Goal: Information Seeking & Learning: Learn about a topic

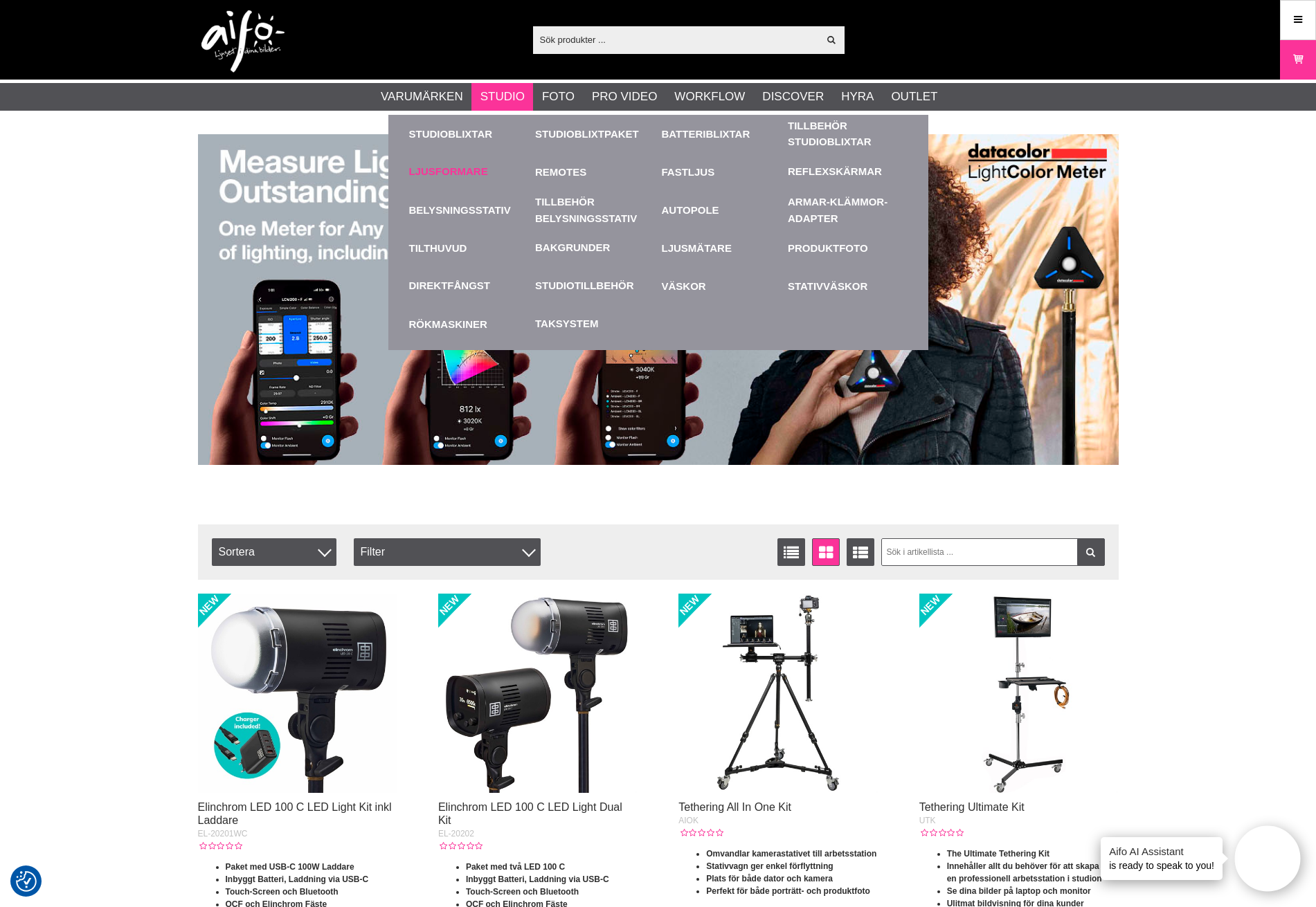
click at [447, 169] on link "Ljusformare" at bounding box center [449, 172] width 79 height 16
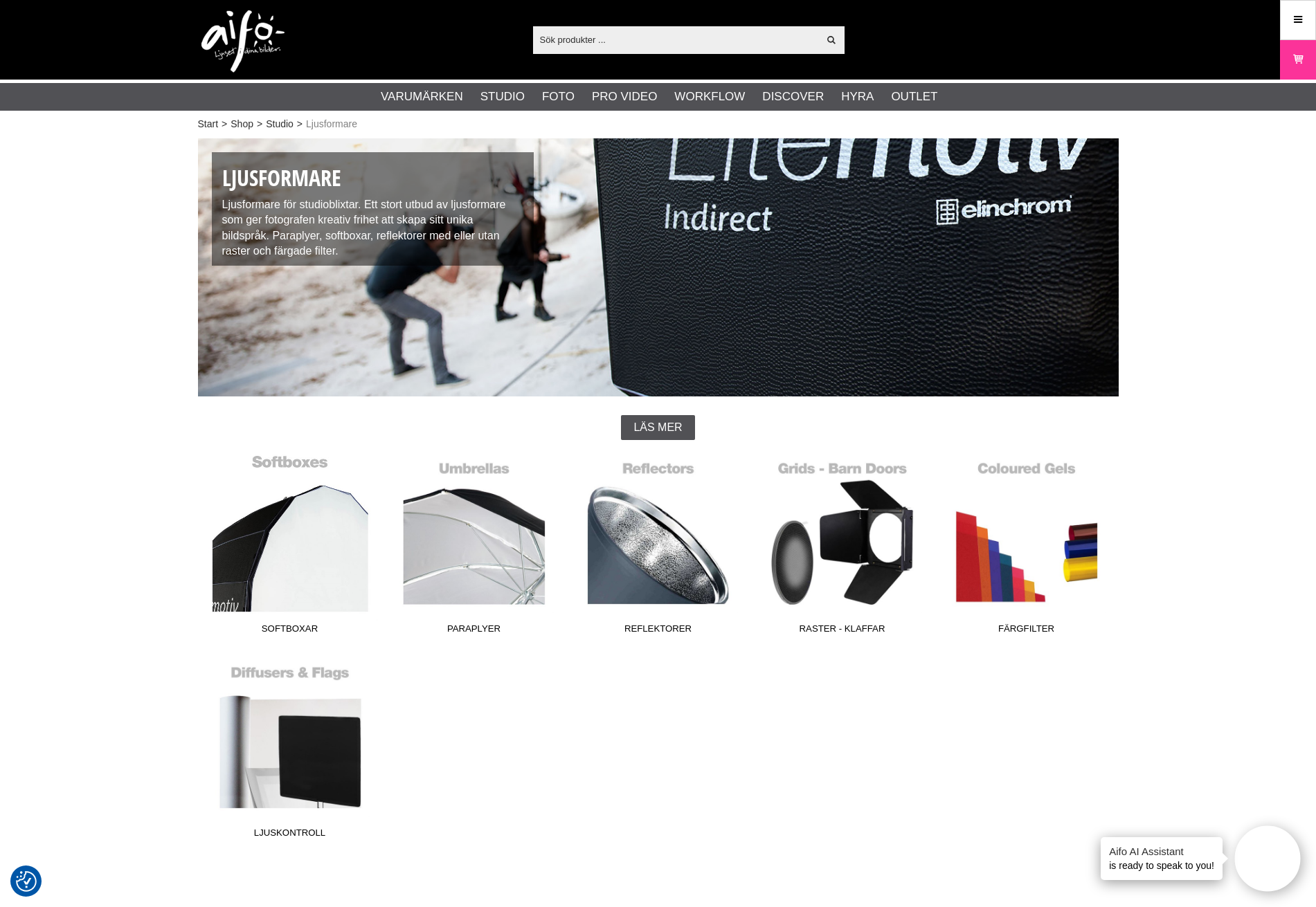
click at [299, 573] on link "Softboxar" at bounding box center [291, 547] width 185 height 187
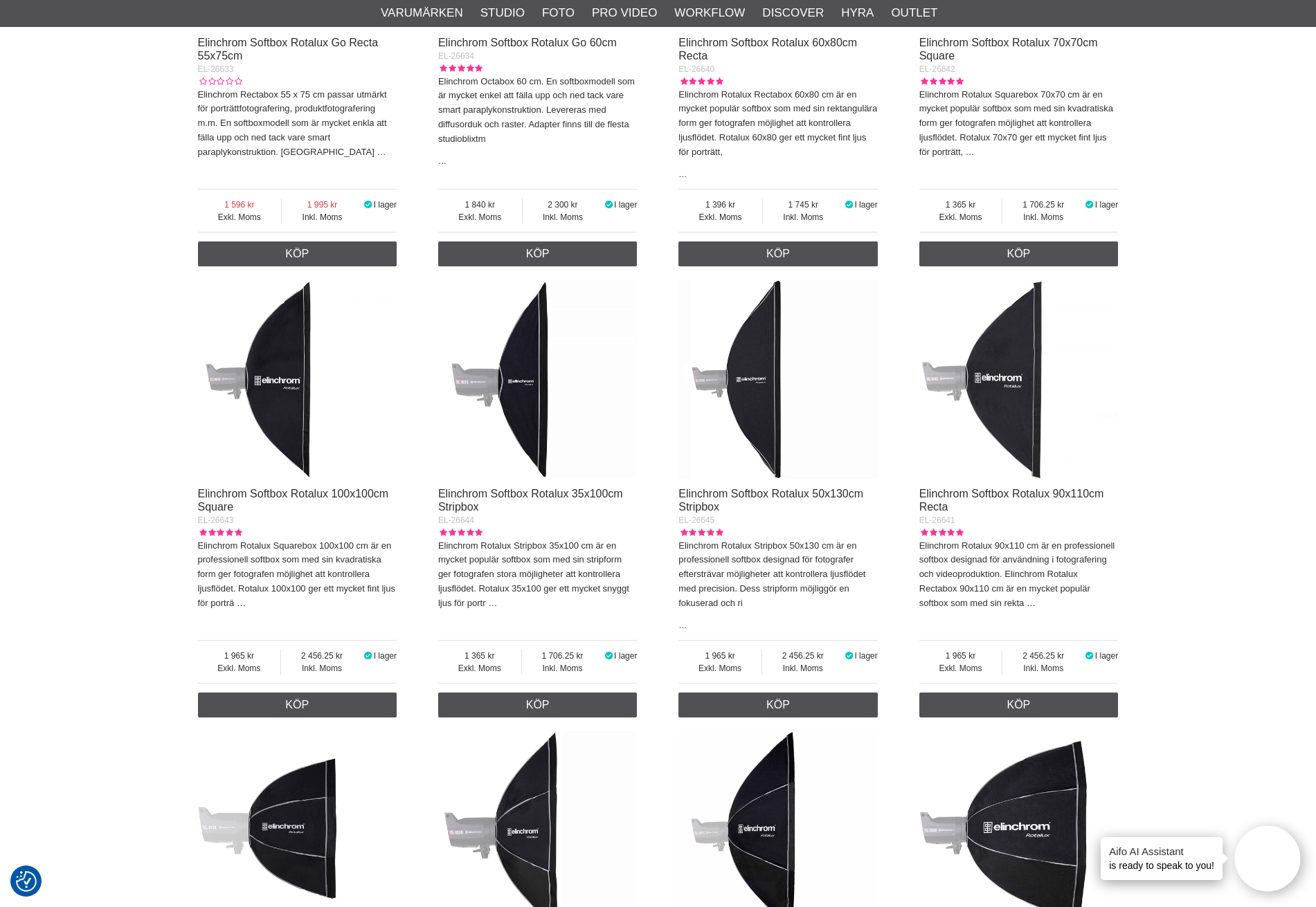
scroll to position [1315, 0]
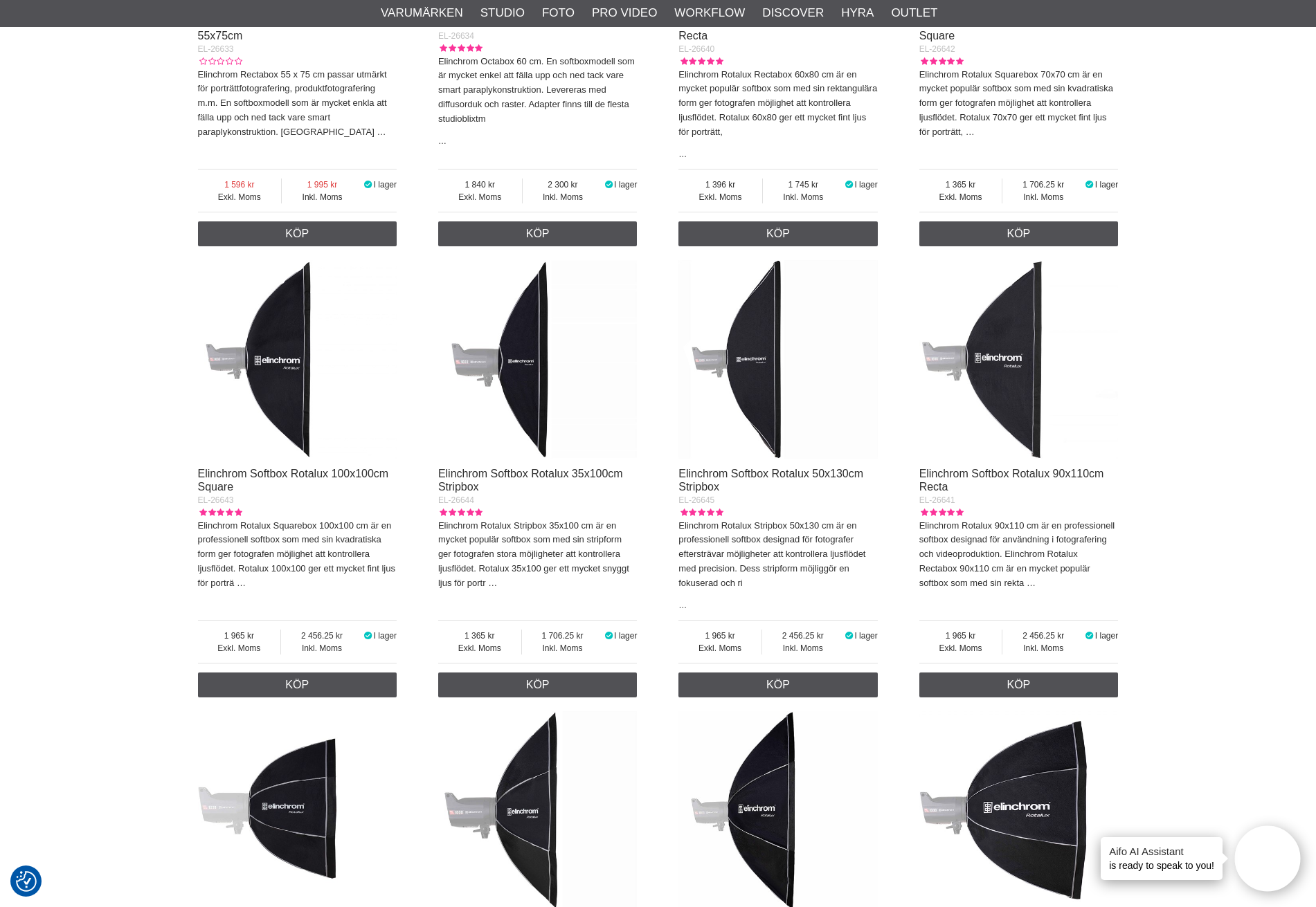
click at [520, 353] on img at bounding box center [538, 360] width 199 height 199
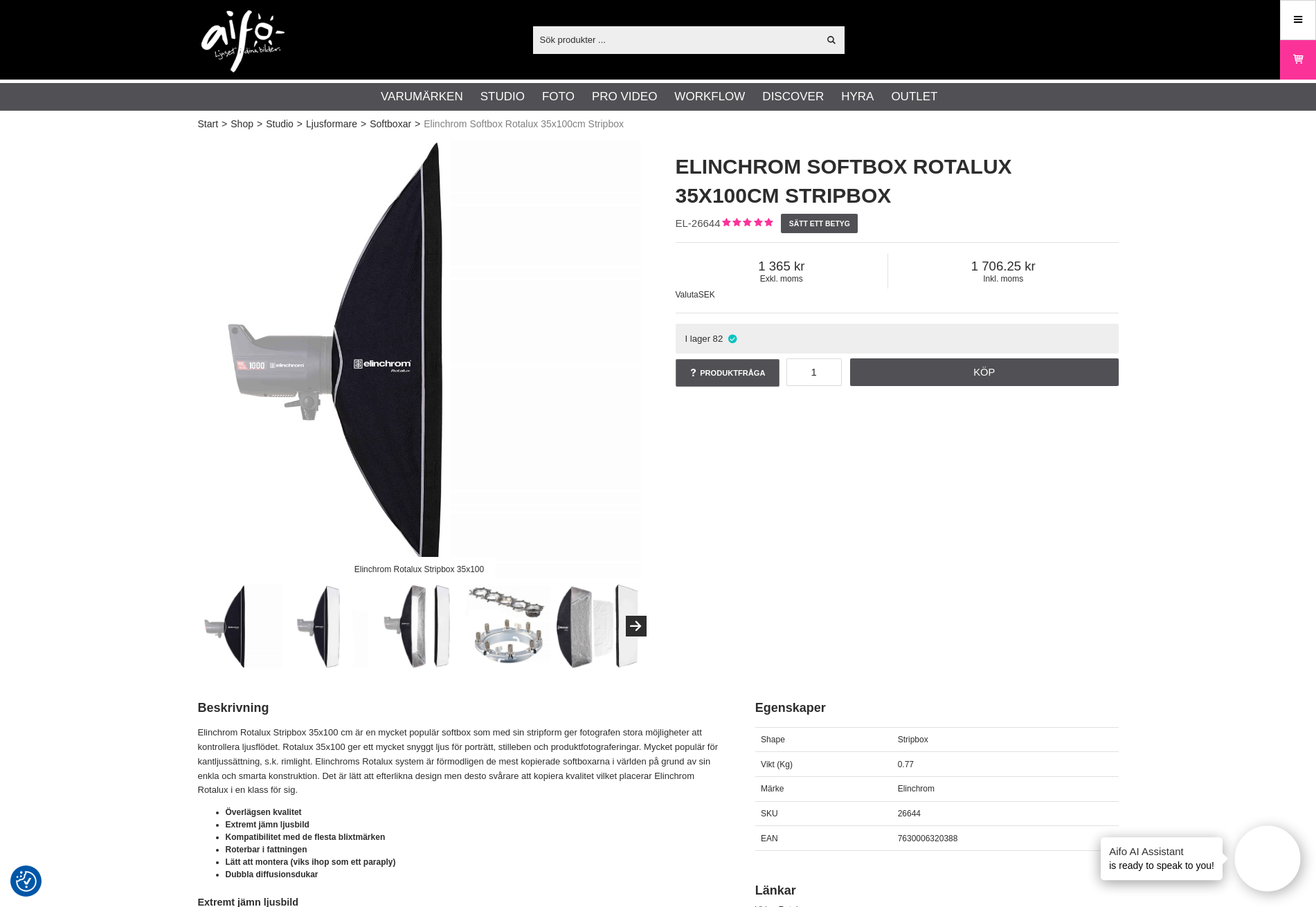
click at [413, 614] on img at bounding box center [419, 627] width 84 height 84
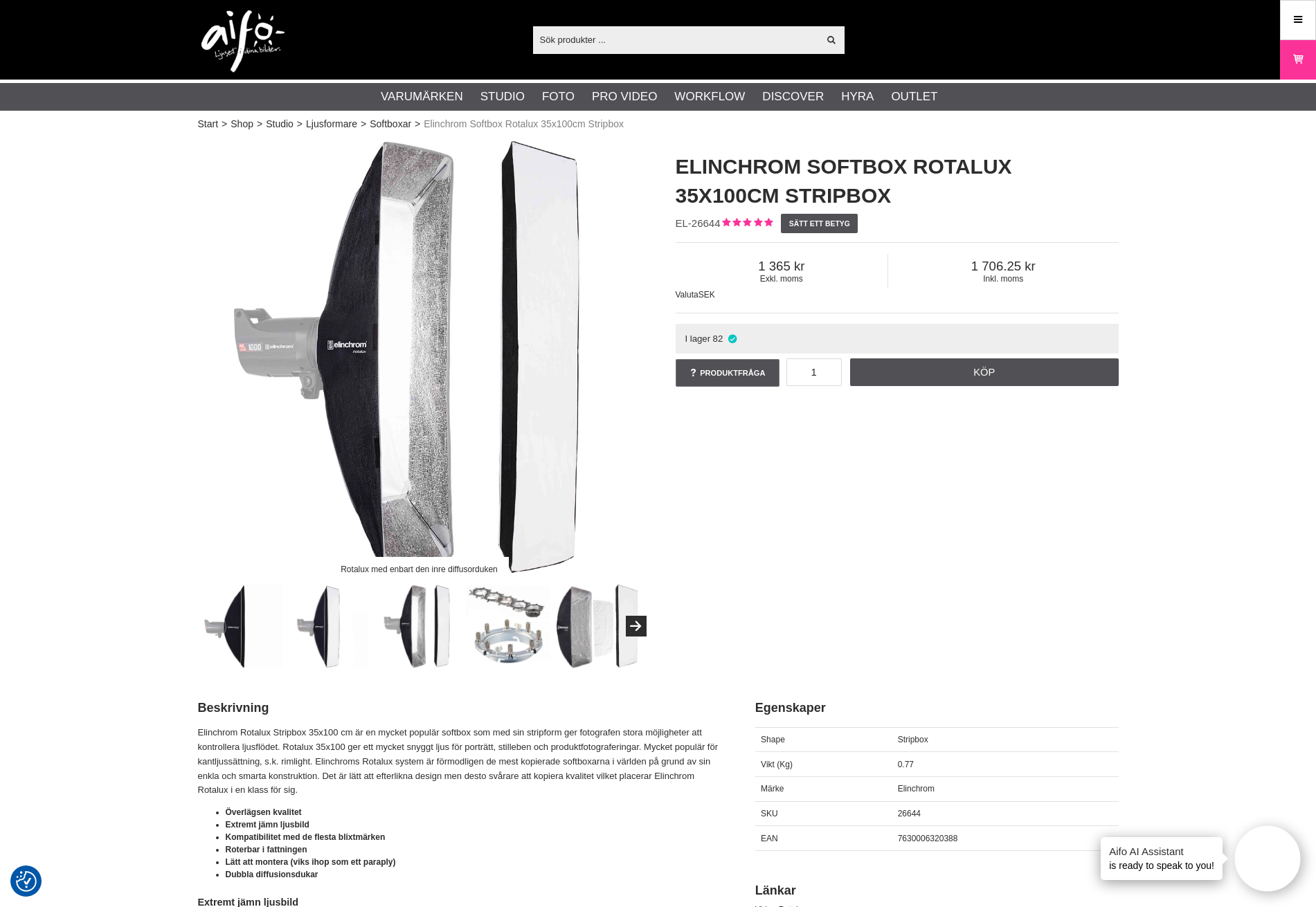
click at [504, 645] on img at bounding box center [509, 627] width 84 height 84
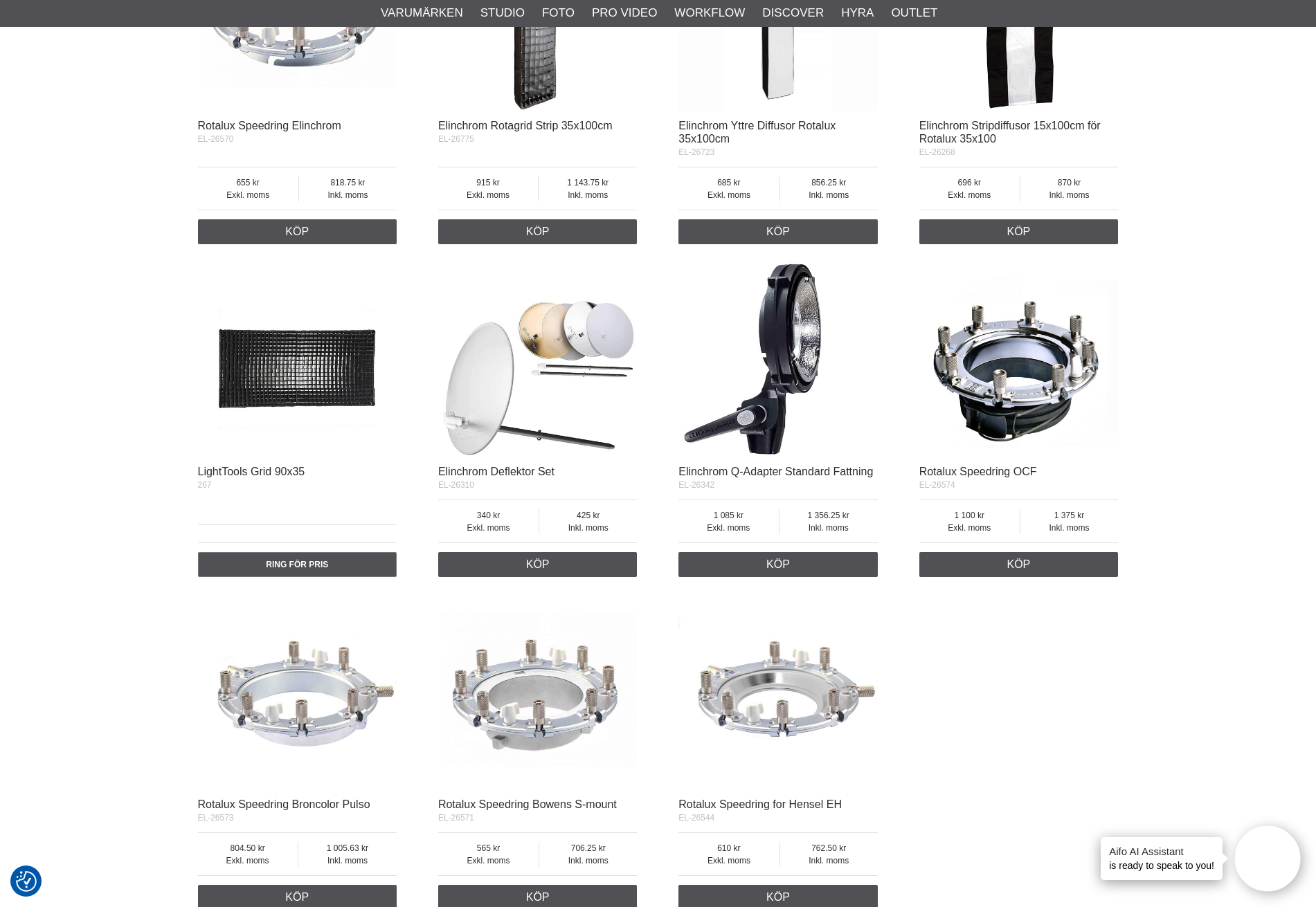
scroll to position [2283, 0]
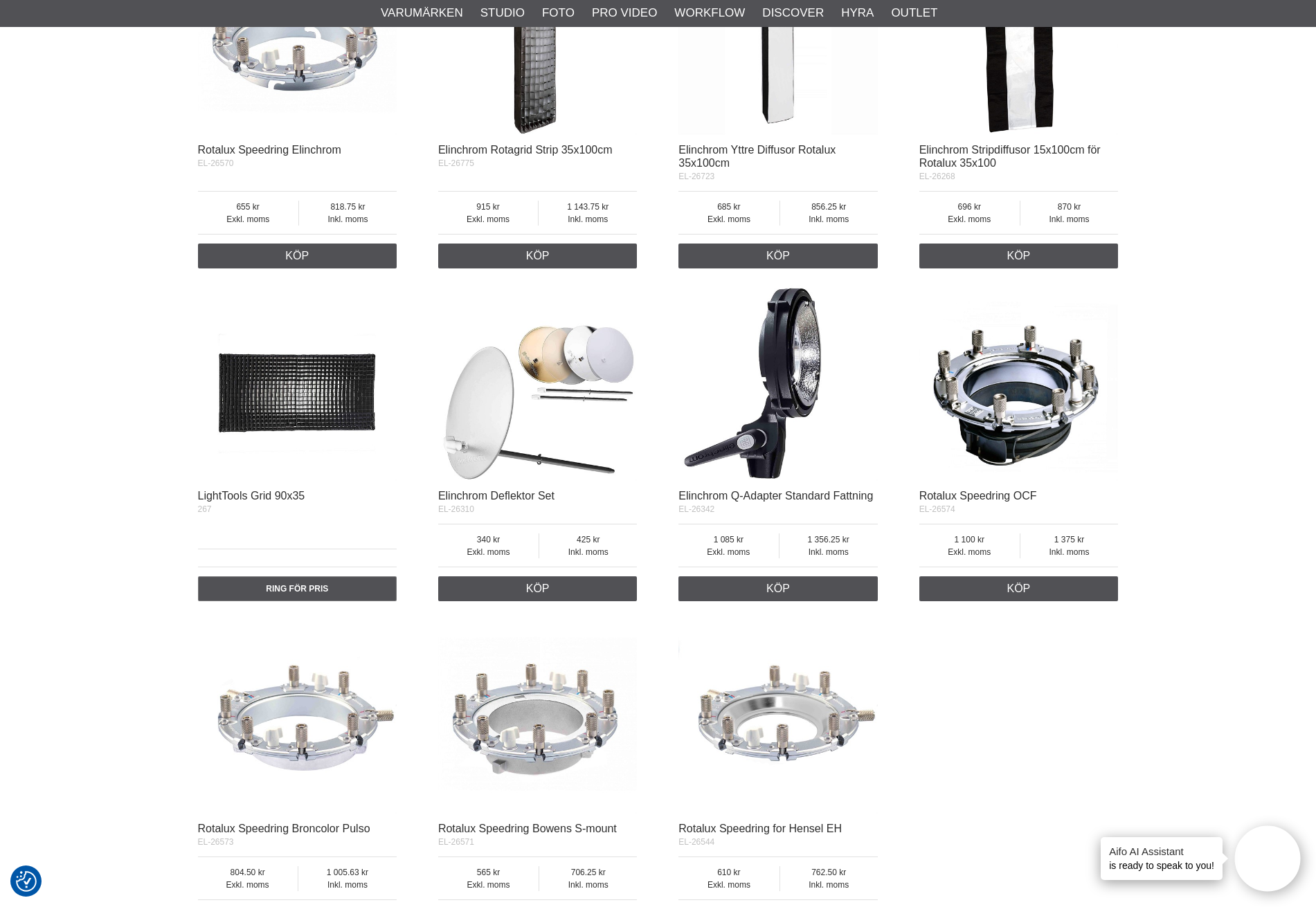
click at [1013, 416] on img at bounding box center [1019, 382] width 199 height 199
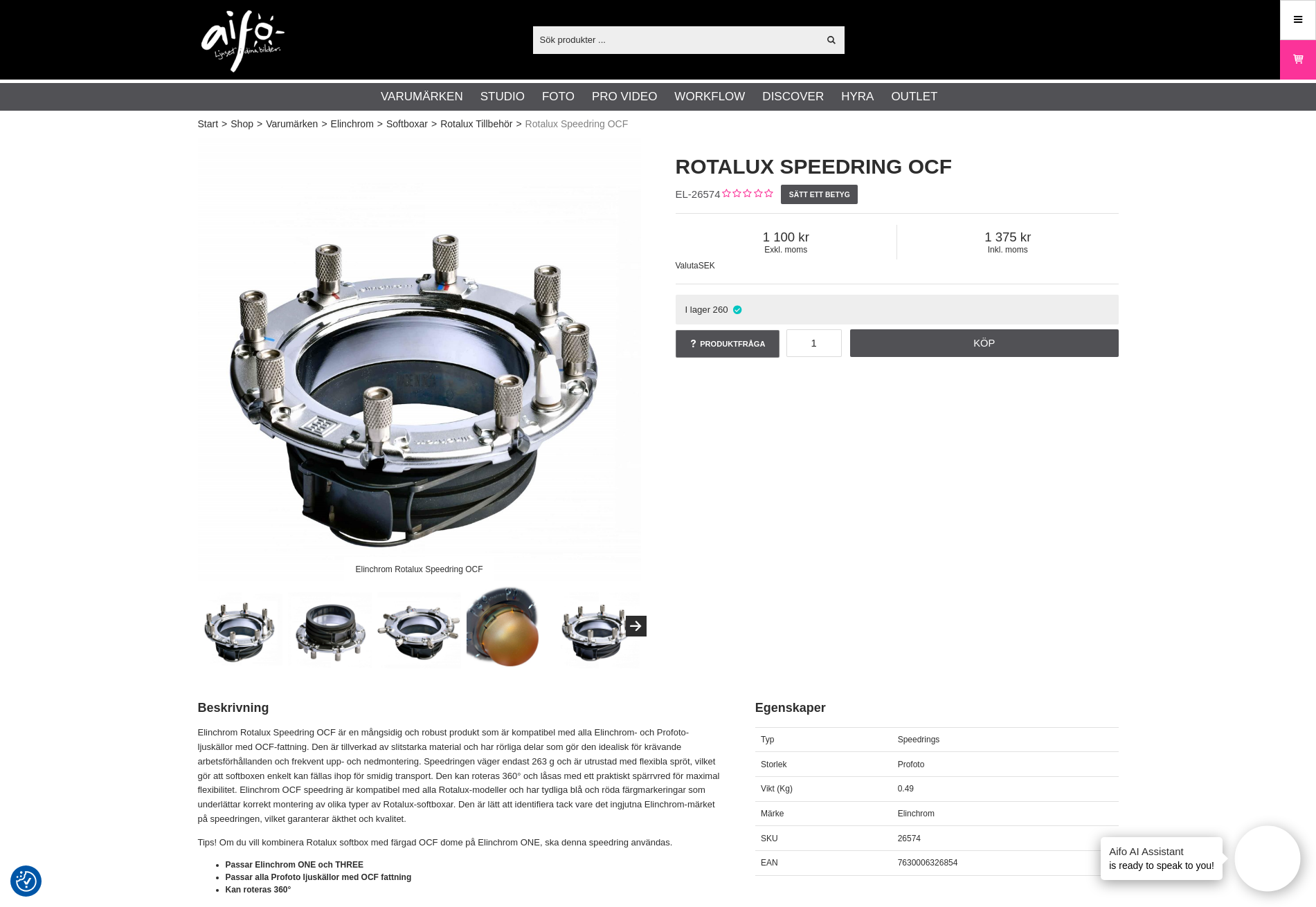
click at [503, 636] on img at bounding box center [509, 627] width 84 height 84
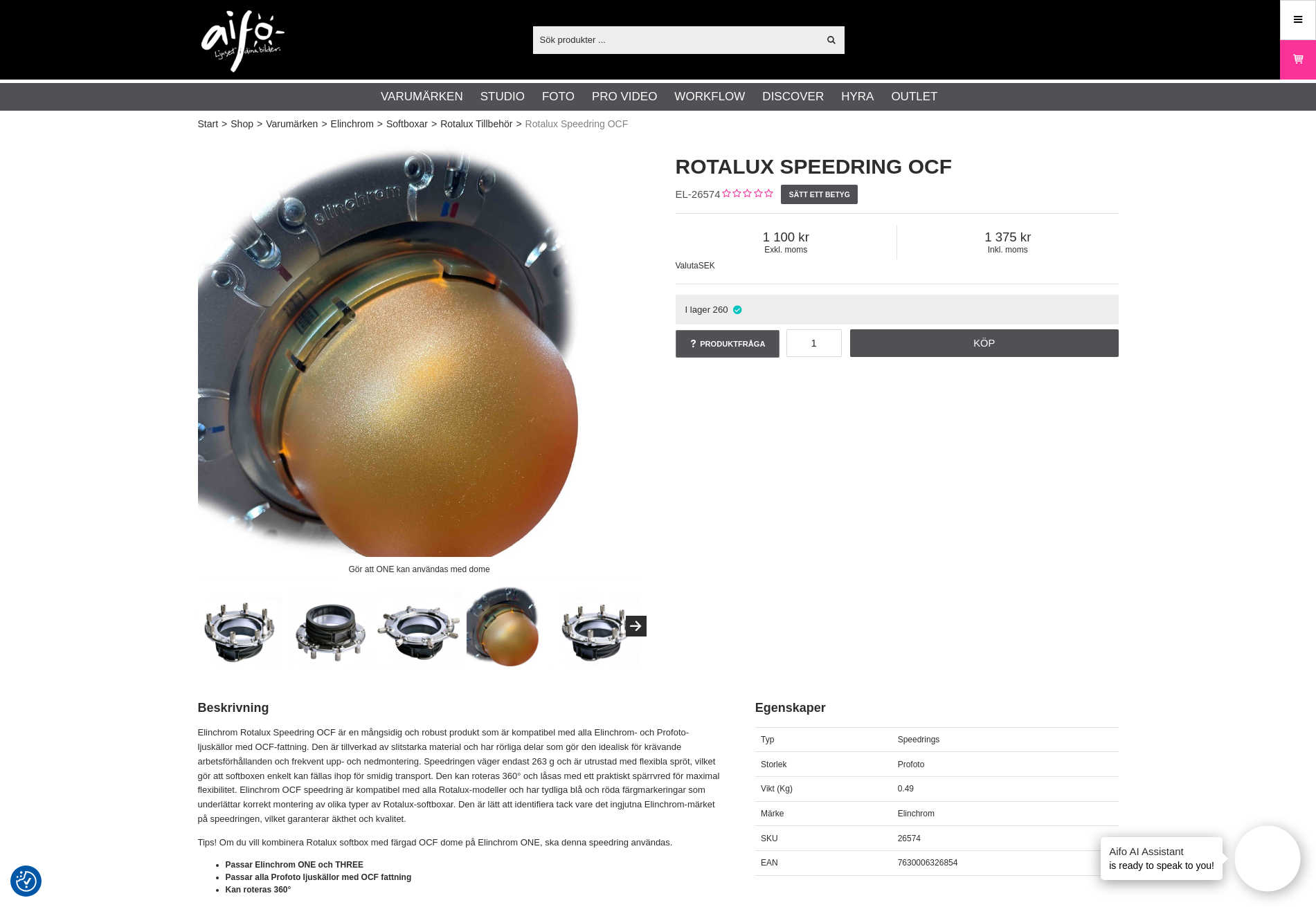
click at [425, 638] on img at bounding box center [419, 627] width 84 height 84
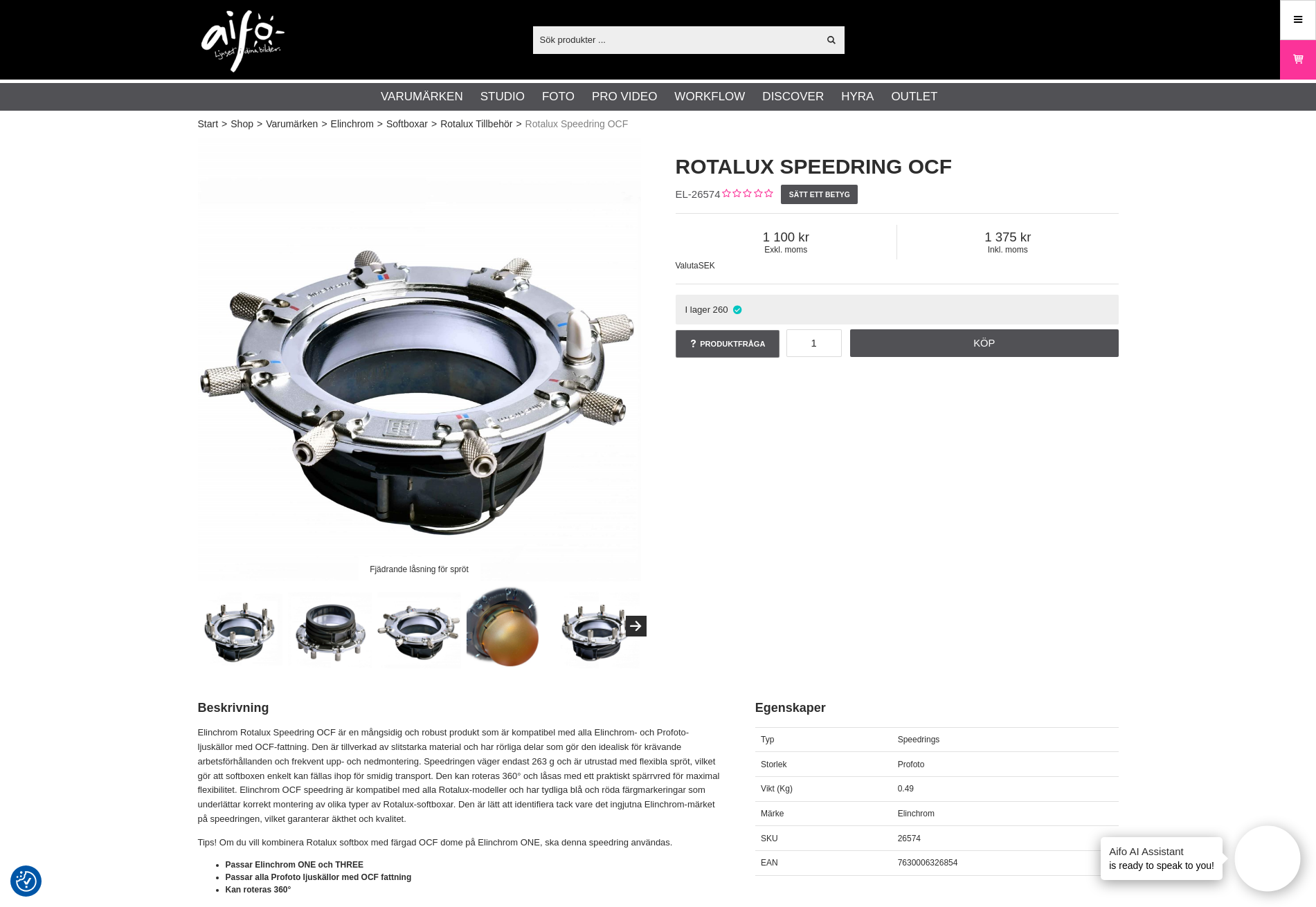
click at [517, 638] on img at bounding box center [509, 627] width 84 height 84
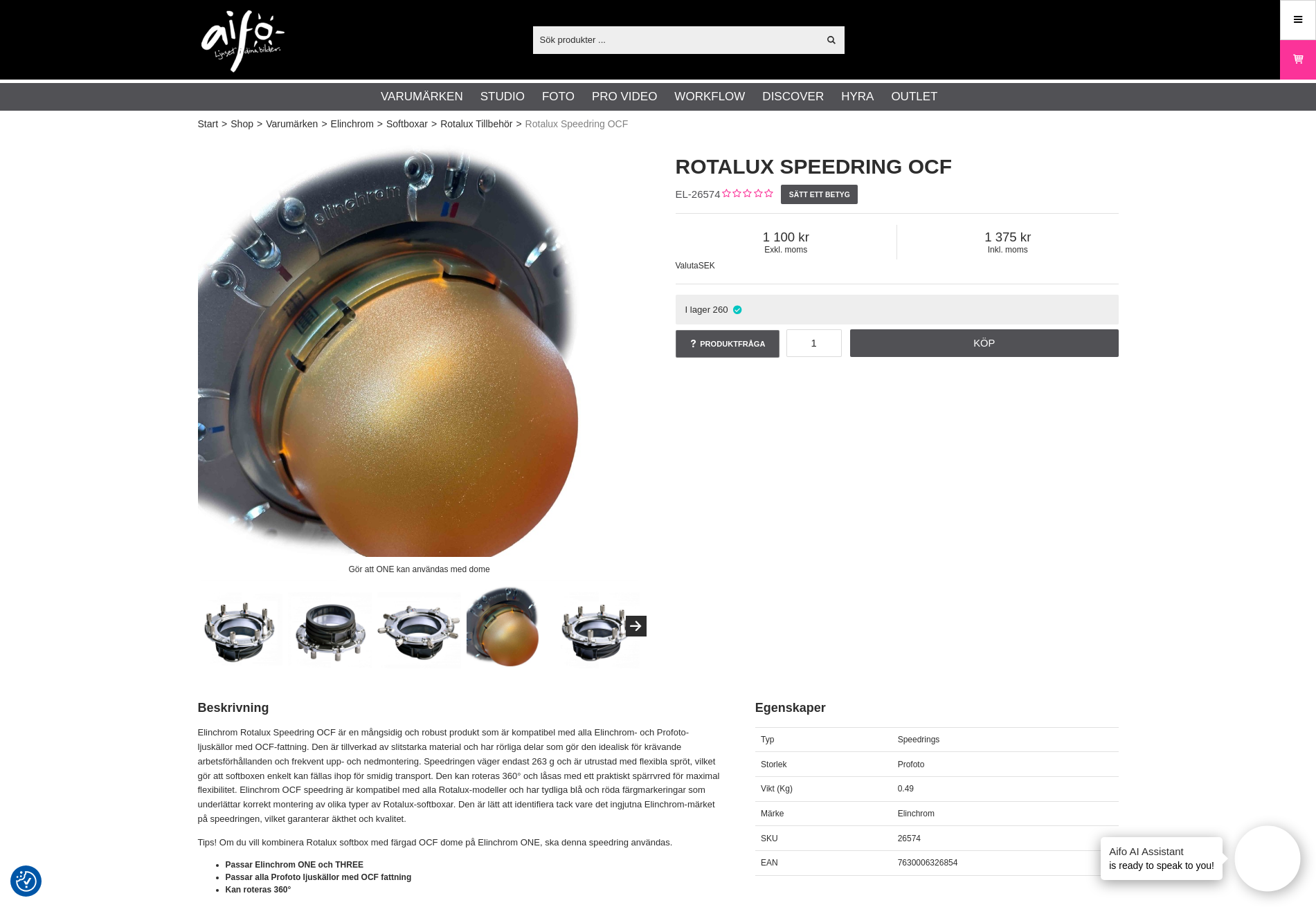
click at [429, 641] on img at bounding box center [419, 627] width 84 height 84
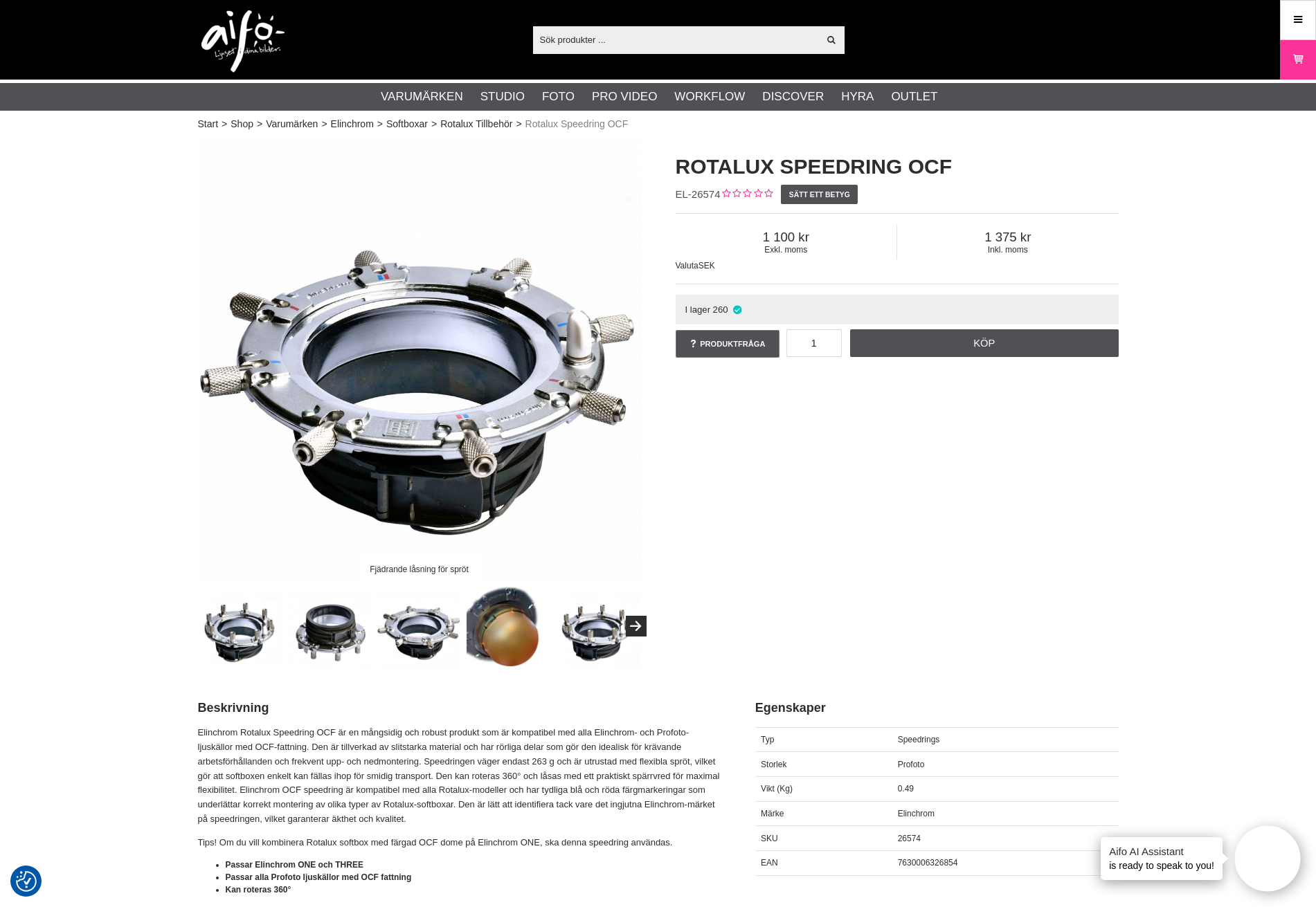
click at [599, 647] on img at bounding box center [598, 627] width 84 height 84
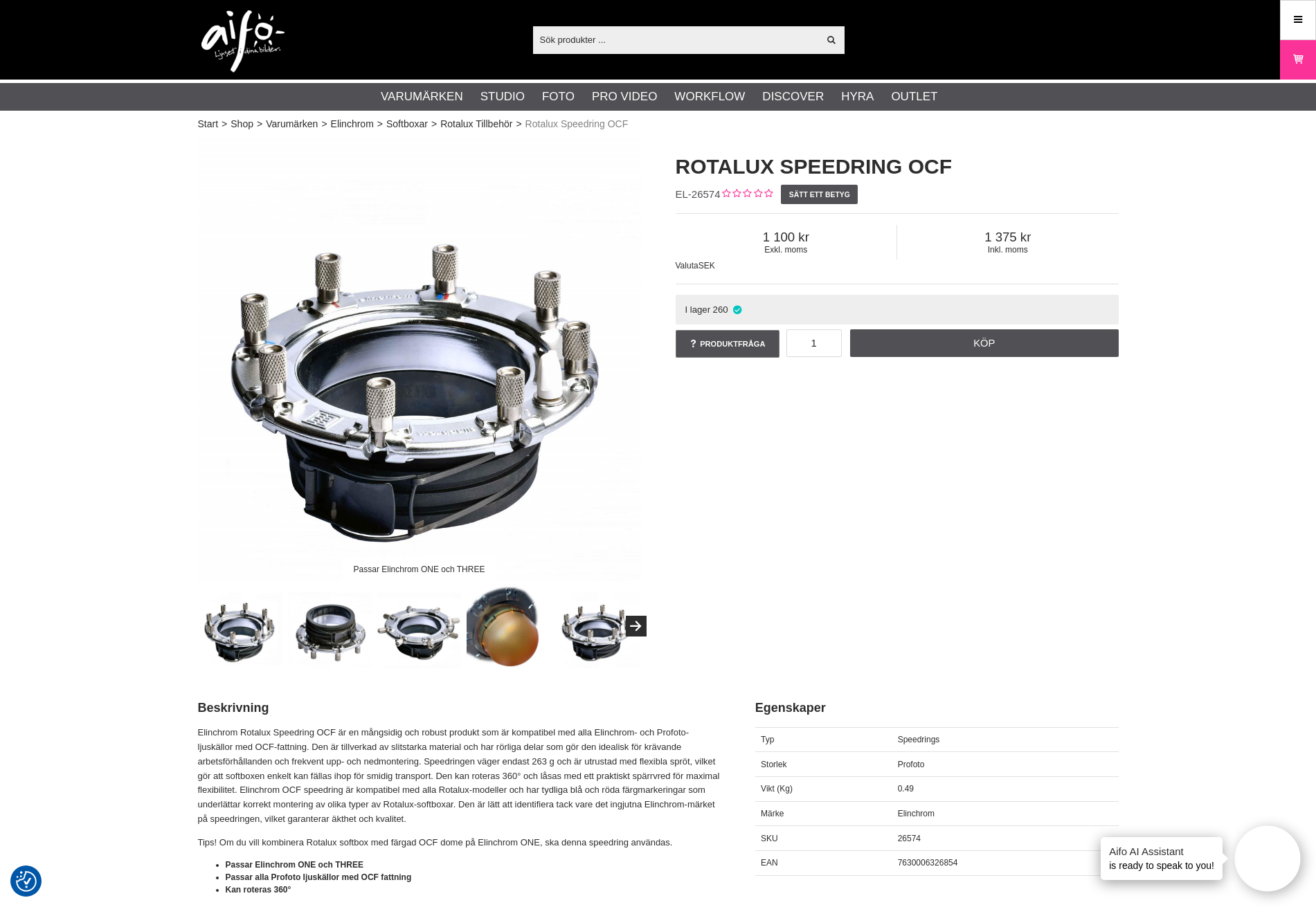
click at [515, 644] on img at bounding box center [509, 627] width 84 height 84
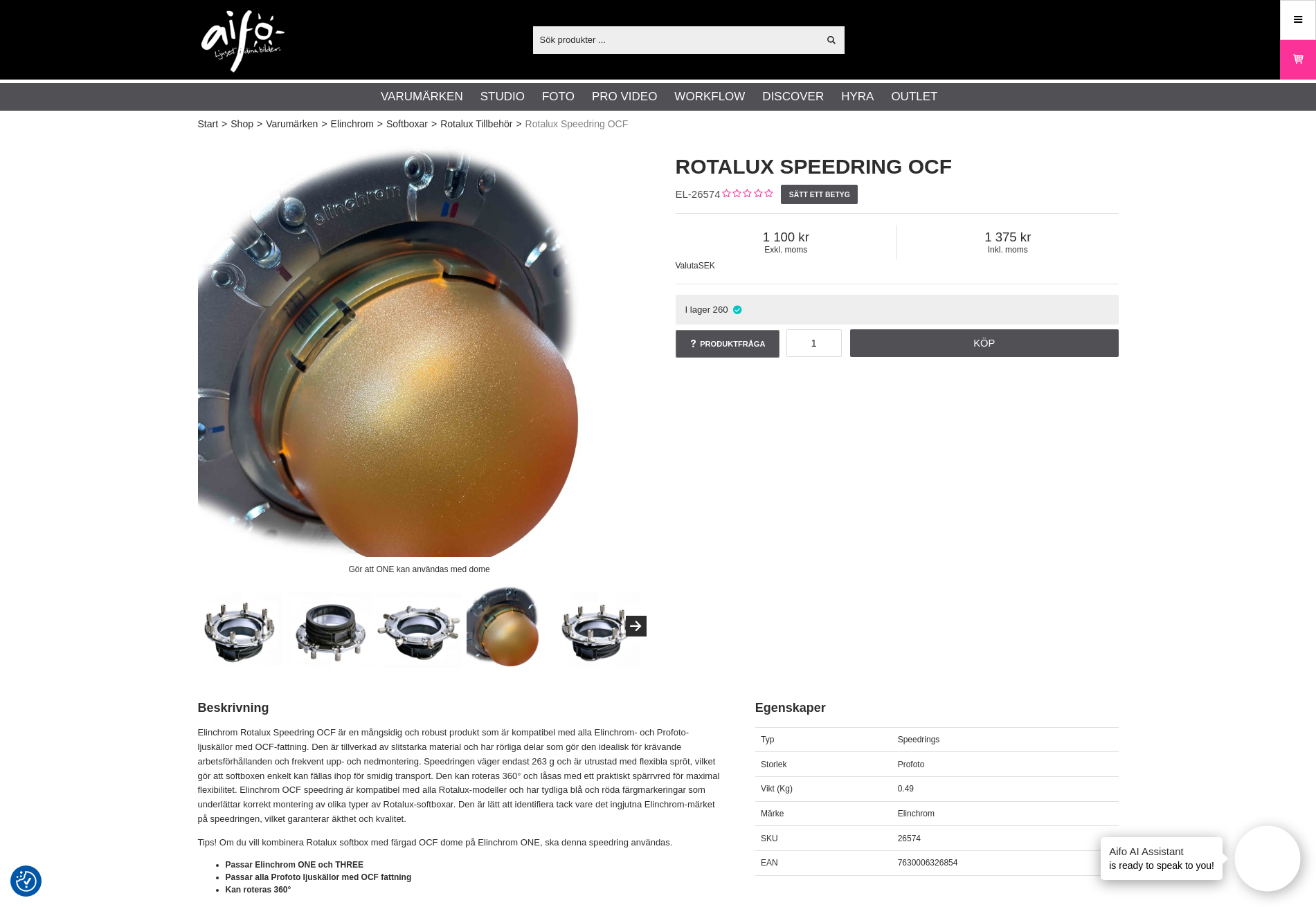
click at [415, 638] on img at bounding box center [419, 627] width 84 height 84
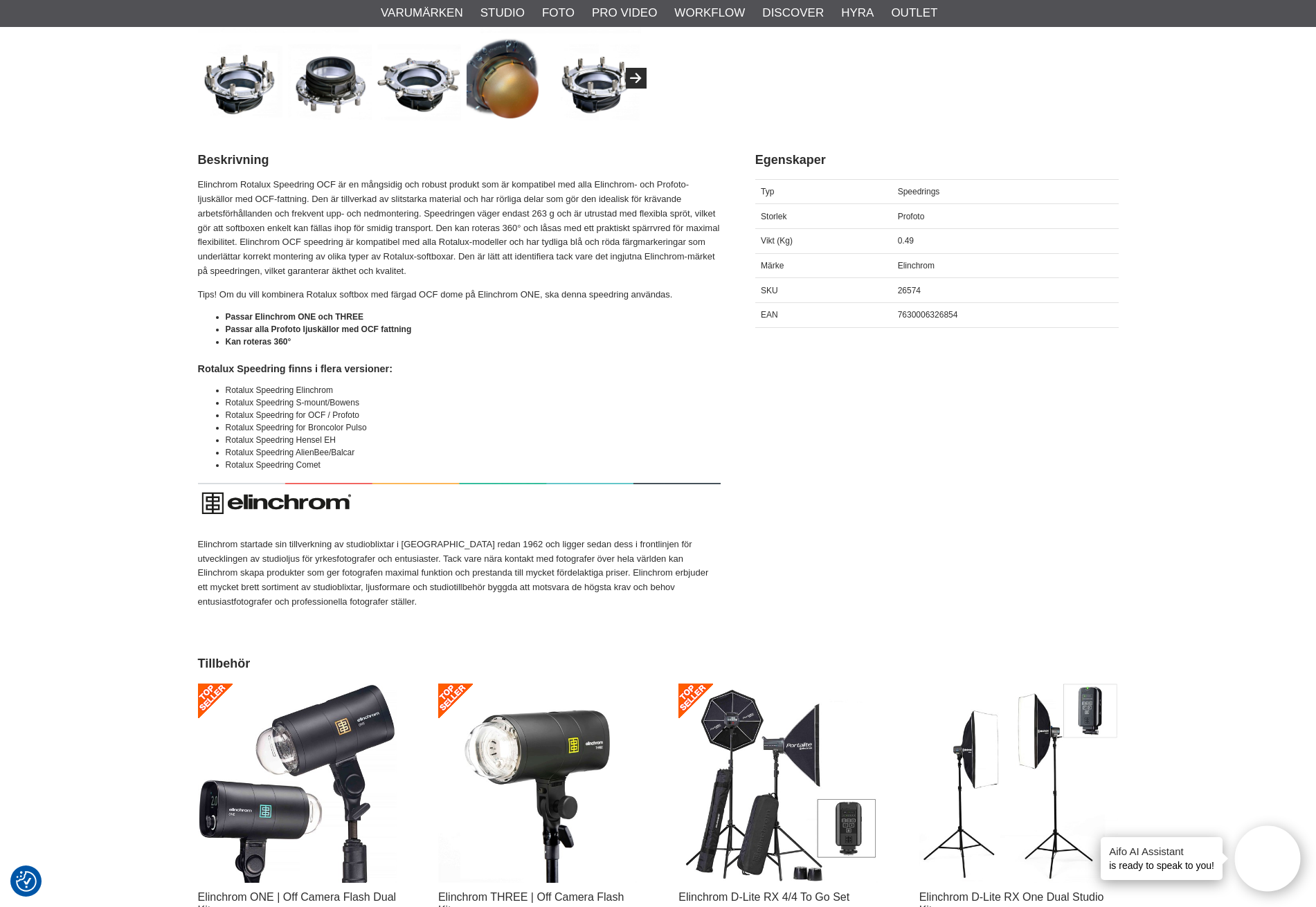
scroll to position [554, 0]
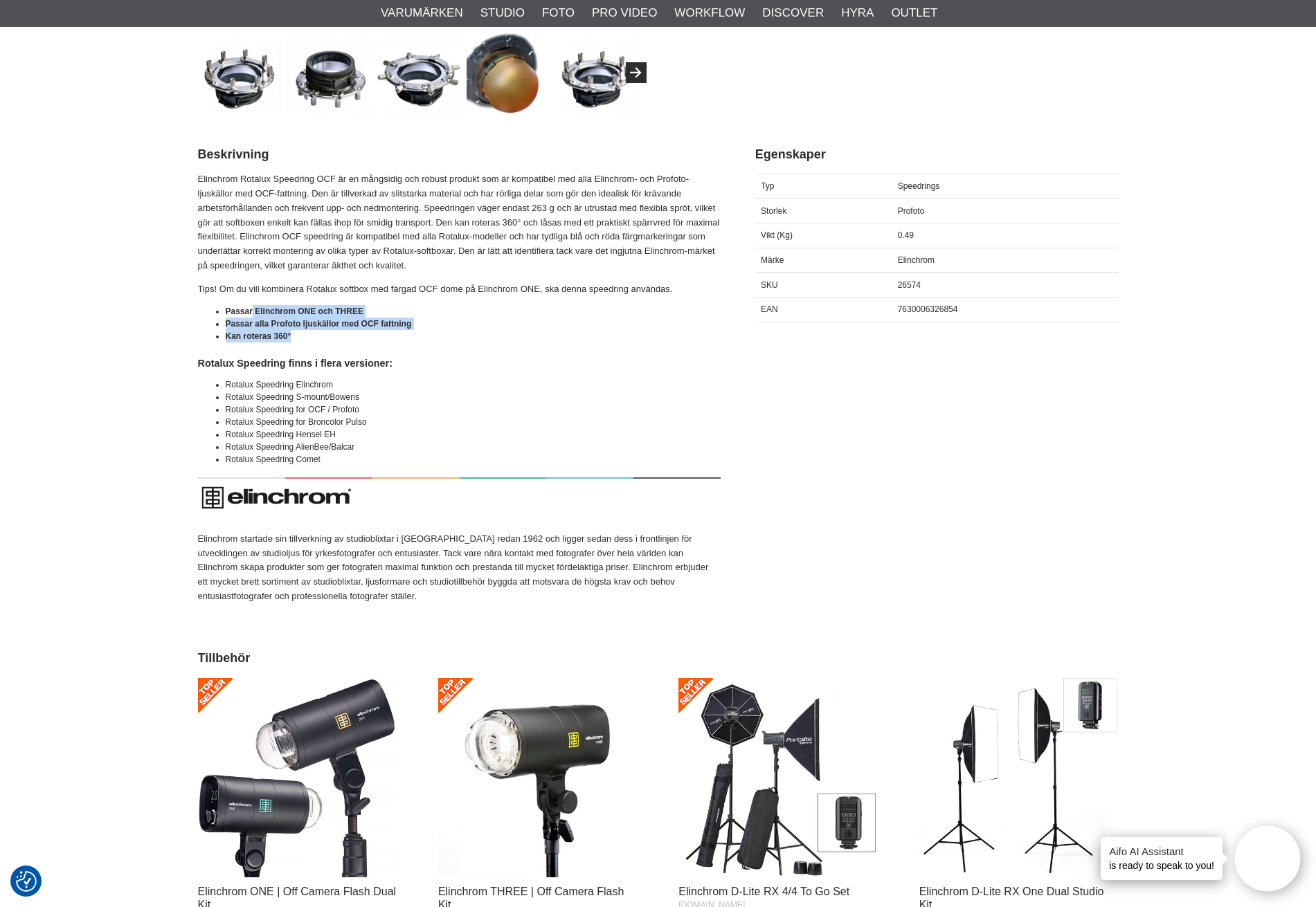
drag, startPoint x: 253, startPoint y: 305, endPoint x: 302, endPoint y: 336, distance: 58.0
click at [302, 336] on ul "Passar Elinchrom ONE och THREE Passar alla Profoto ljuskällor med OCF fattning …" at bounding box center [460, 323] width 523 height 37
drag, startPoint x: 244, startPoint y: 290, endPoint x: 621, endPoint y: 290, distance: 377.0
click at [621, 290] on p "Tips! Om du vill kombinera Rotalux softbox med färgad OCF dome på Elinchrom ONE…" at bounding box center [460, 290] width 523 height 15
click at [647, 288] on p "Tips! Om du vill kombinera Rotalux softbox med färgad OCF dome på Elinchrom ONE…" at bounding box center [460, 290] width 523 height 15
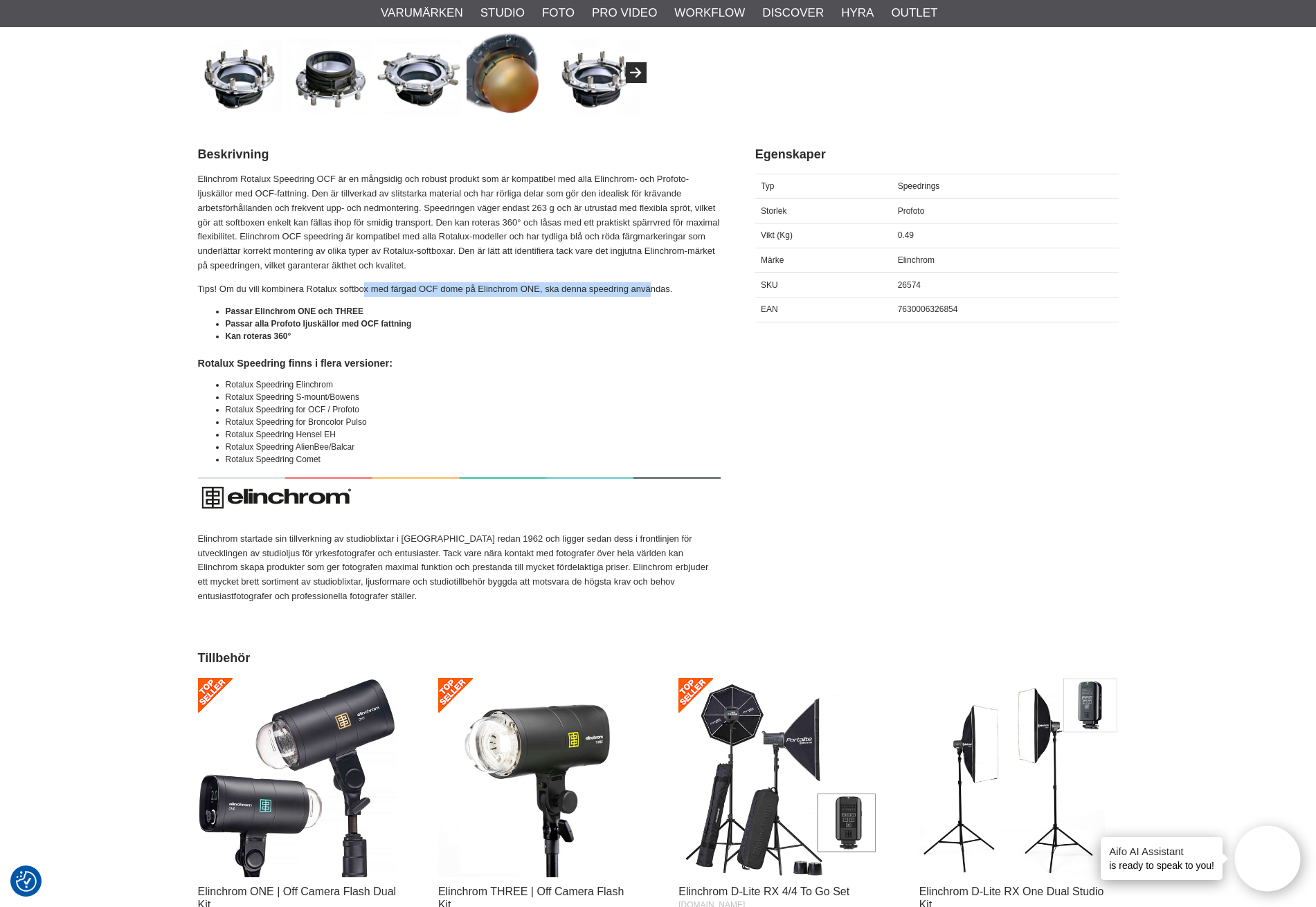
drag, startPoint x: 653, startPoint y: 290, endPoint x: 366, endPoint y: 292, distance: 287.0
click at [366, 292] on p "Tips! Om du vill kombinera Rotalux softbox med färgad OCF dome på Elinchrom ONE…" at bounding box center [460, 290] width 523 height 15
click at [326, 290] on p "Tips! Om du vill kombinera Rotalux softbox med färgad OCF dome på Elinchrom ONE…" at bounding box center [460, 290] width 523 height 15
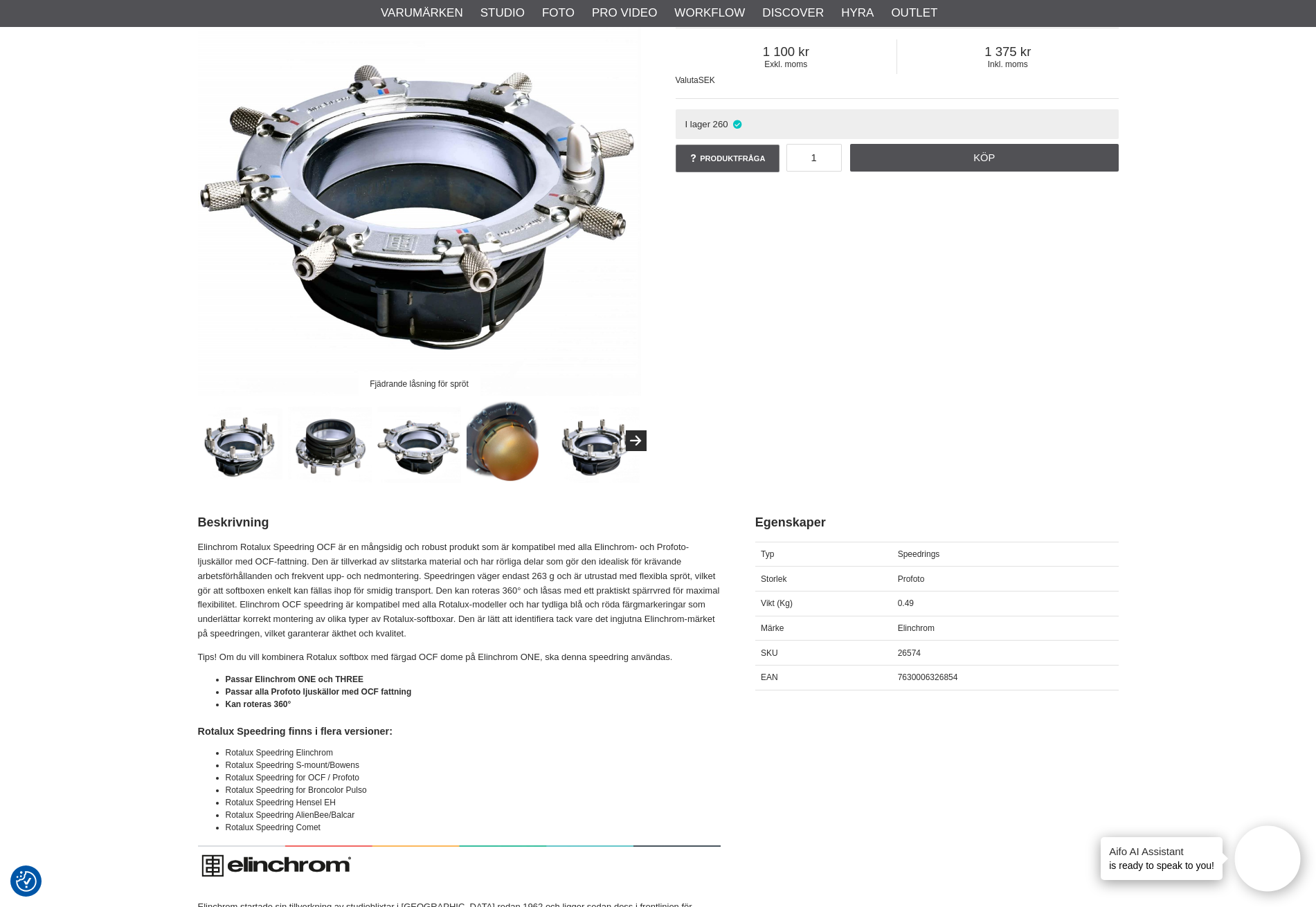
scroll to position [207, 0]
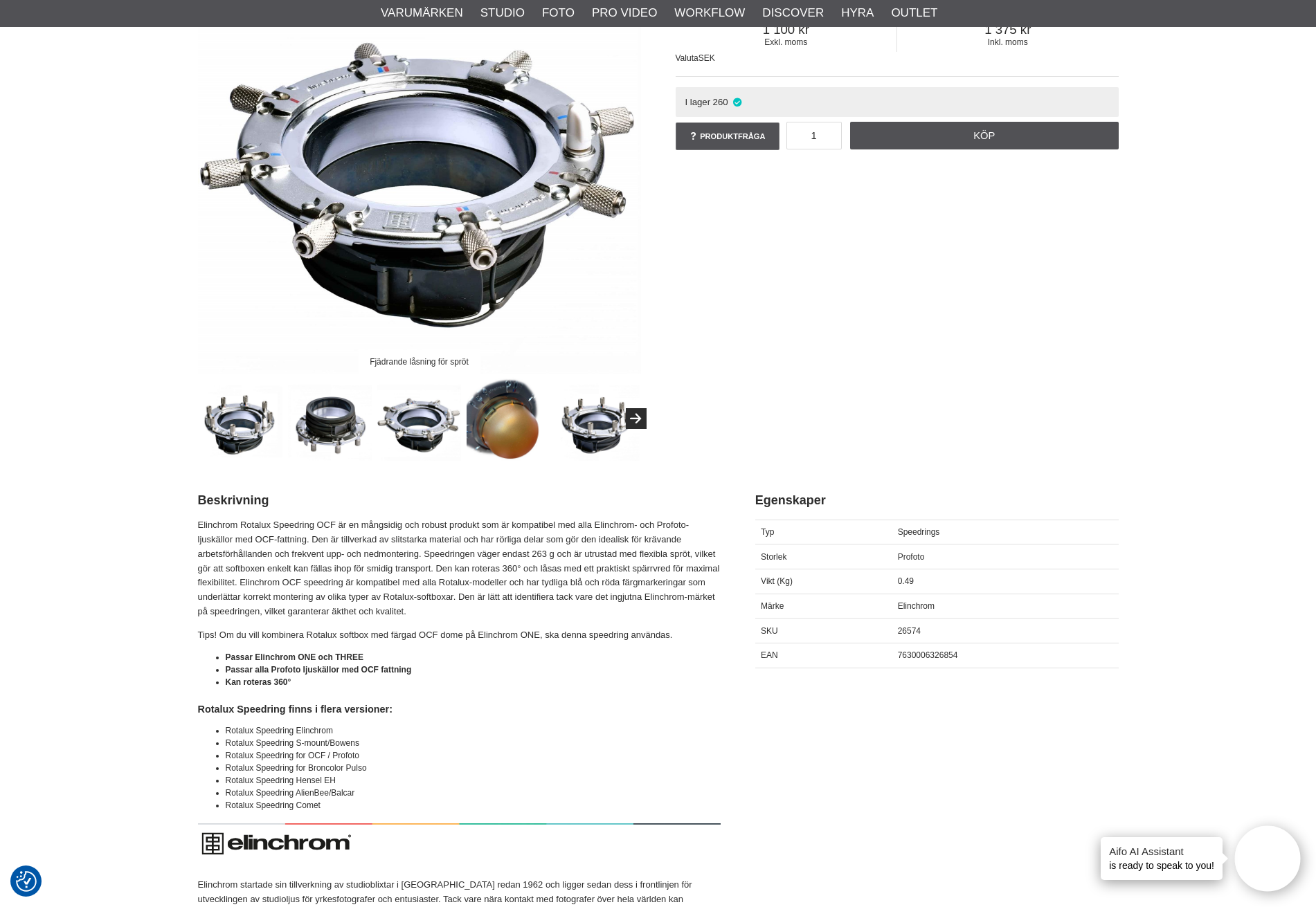
click at [510, 447] on img at bounding box center [509, 419] width 84 height 84
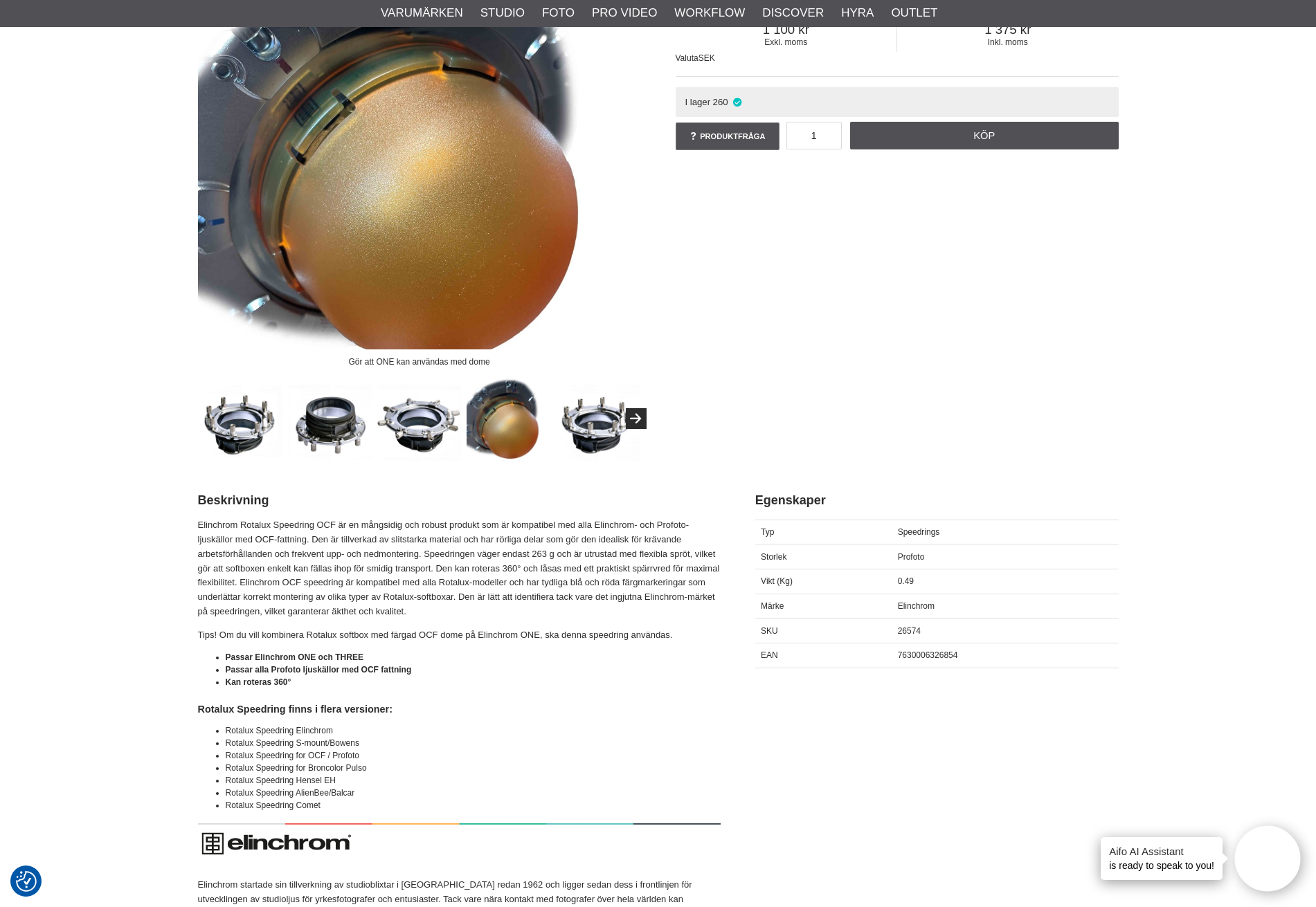
scroll to position [139, 0]
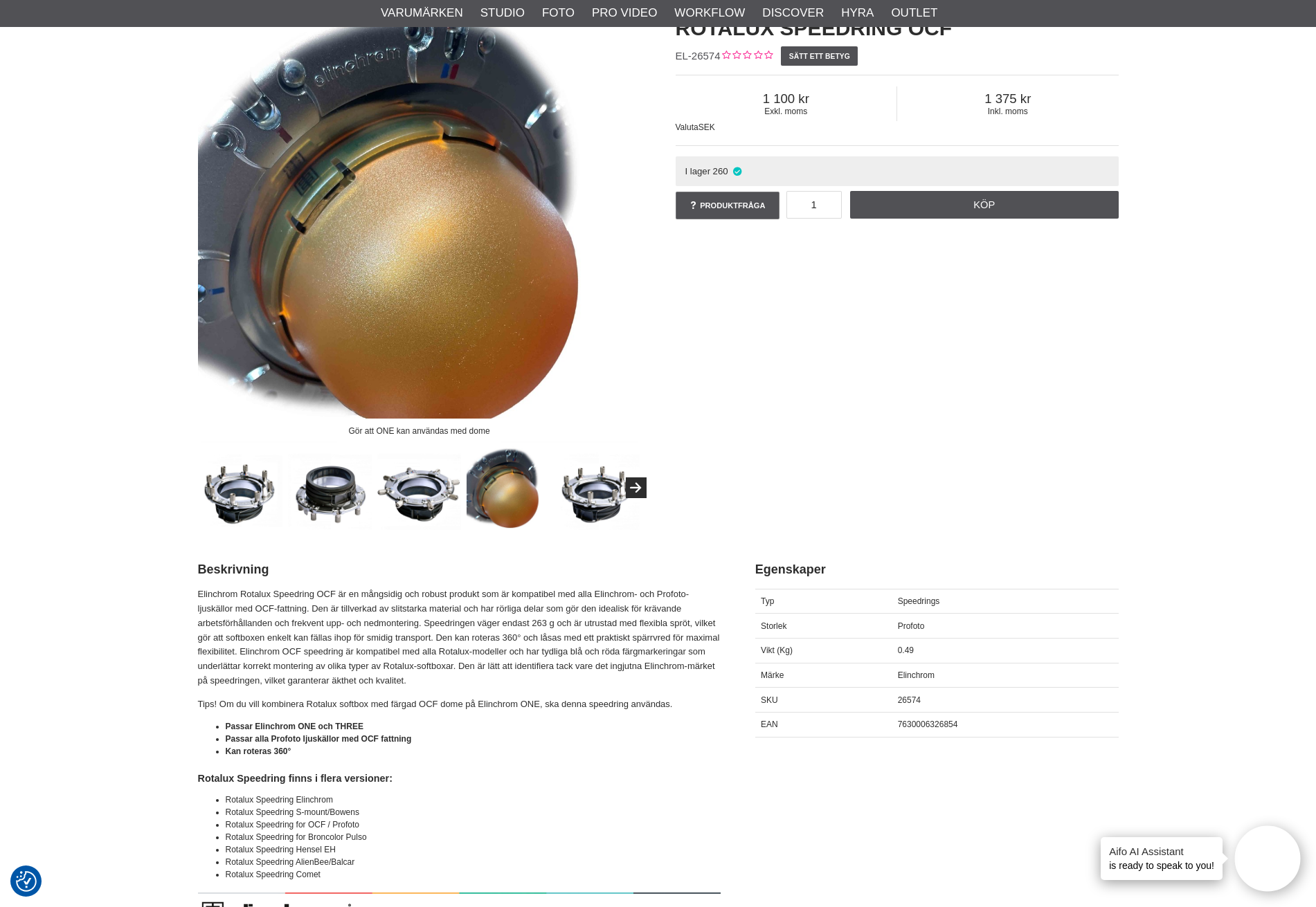
click at [408, 482] on img at bounding box center [419, 489] width 84 height 84
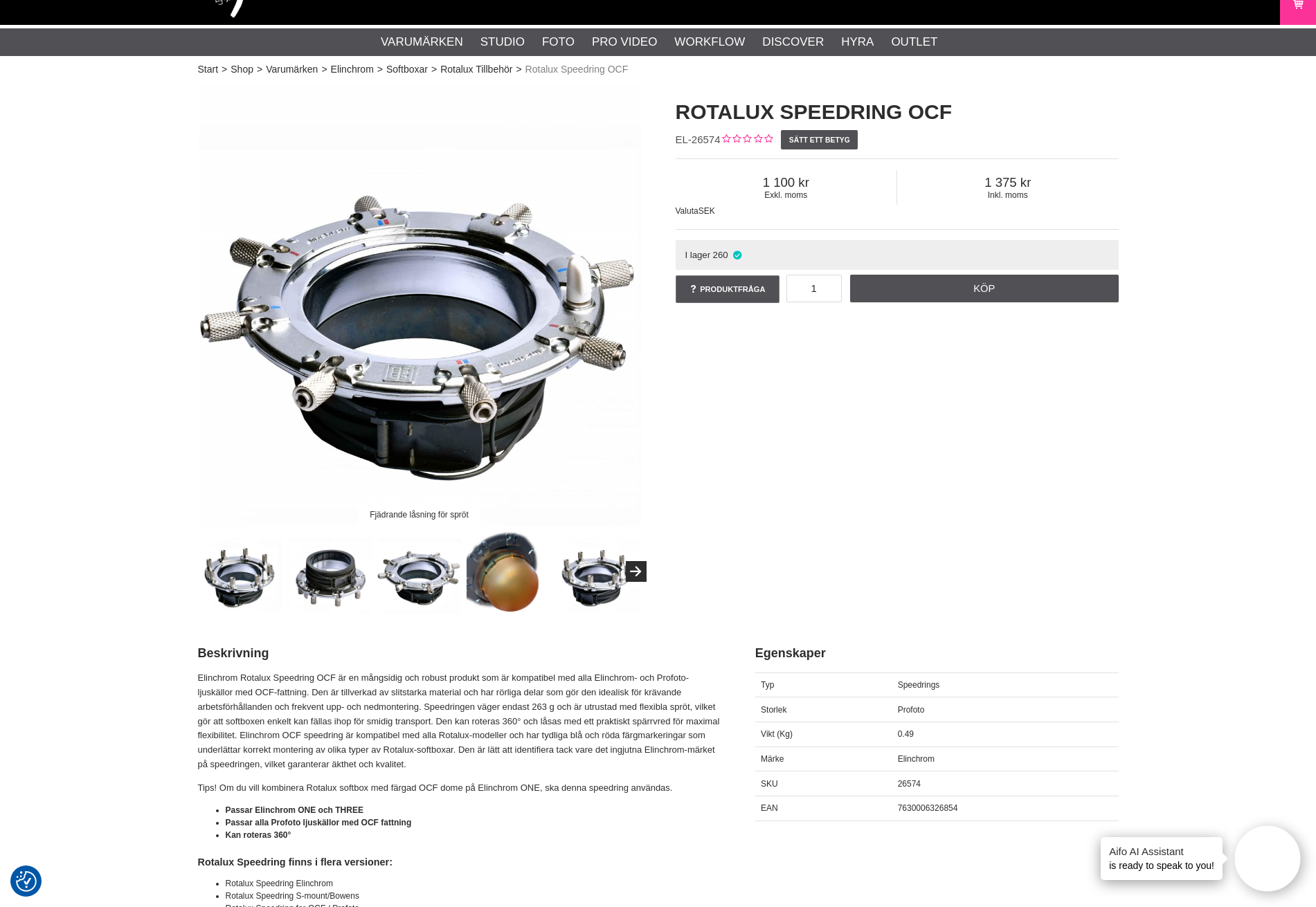
scroll to position [0, 0]
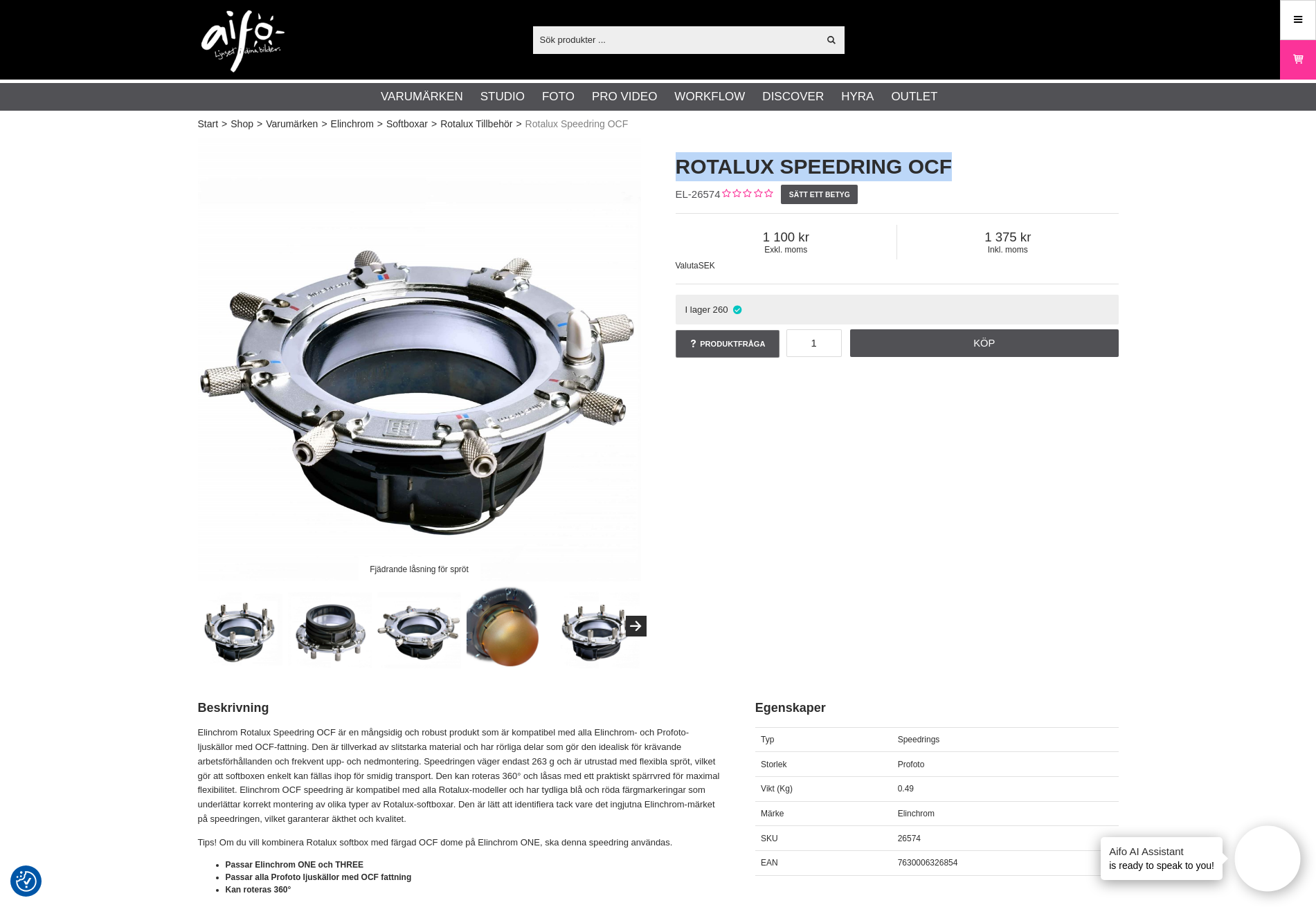
drag, startPoint x: 673, startPoint y: 164, endPoint x: 951, endPoint y: 155, distance: 278.1
click at [951, 155] on div "Rotalux Speedring OCF EL-26574 Sätt ett betyg Exkl. moms 1 100 Inkl. moms 1 375…" at bounding box center [897, 257] width 478 height 236
copy h1 "Rotalux Speedring OCF"
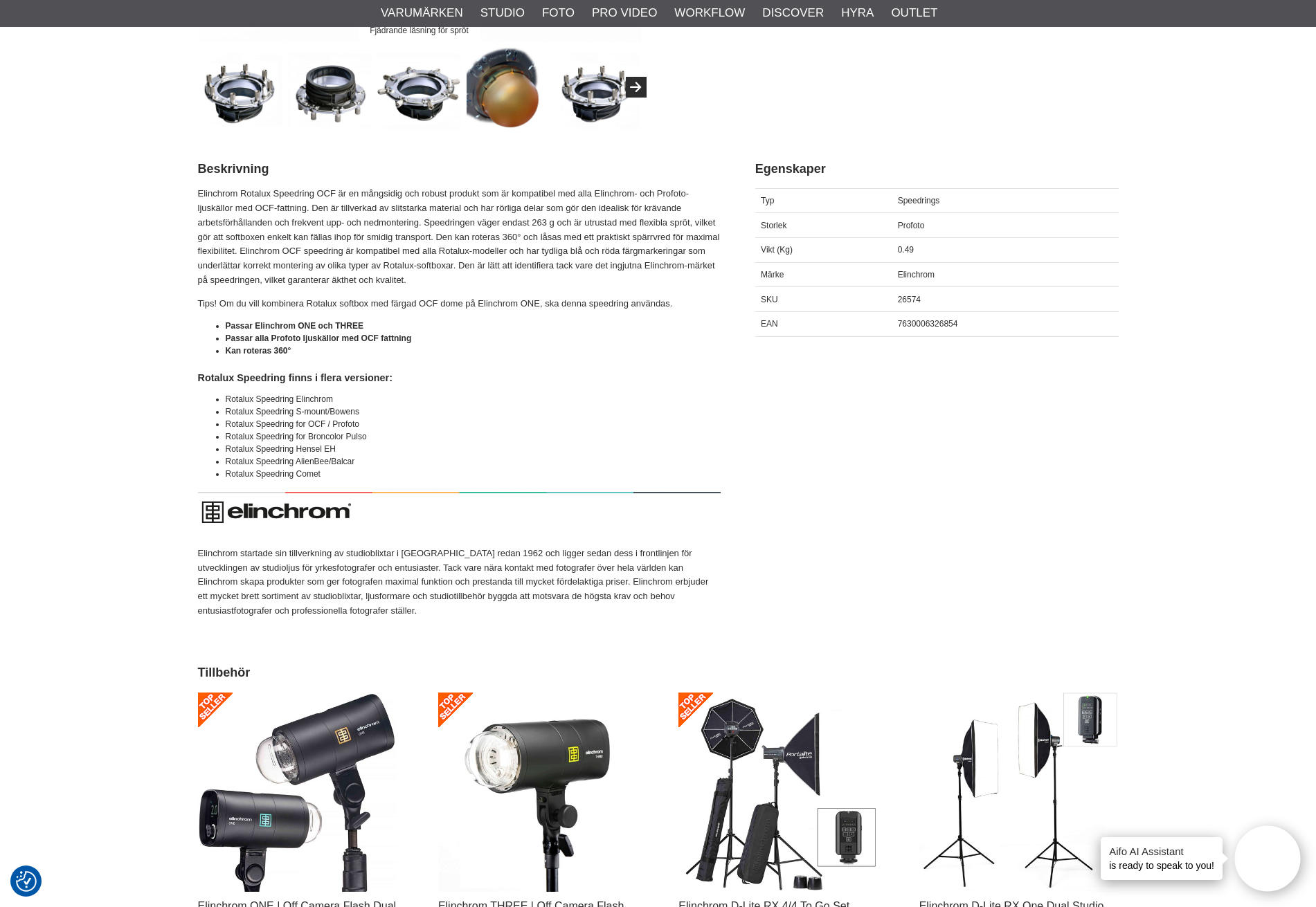
scroll to position [554, 0]
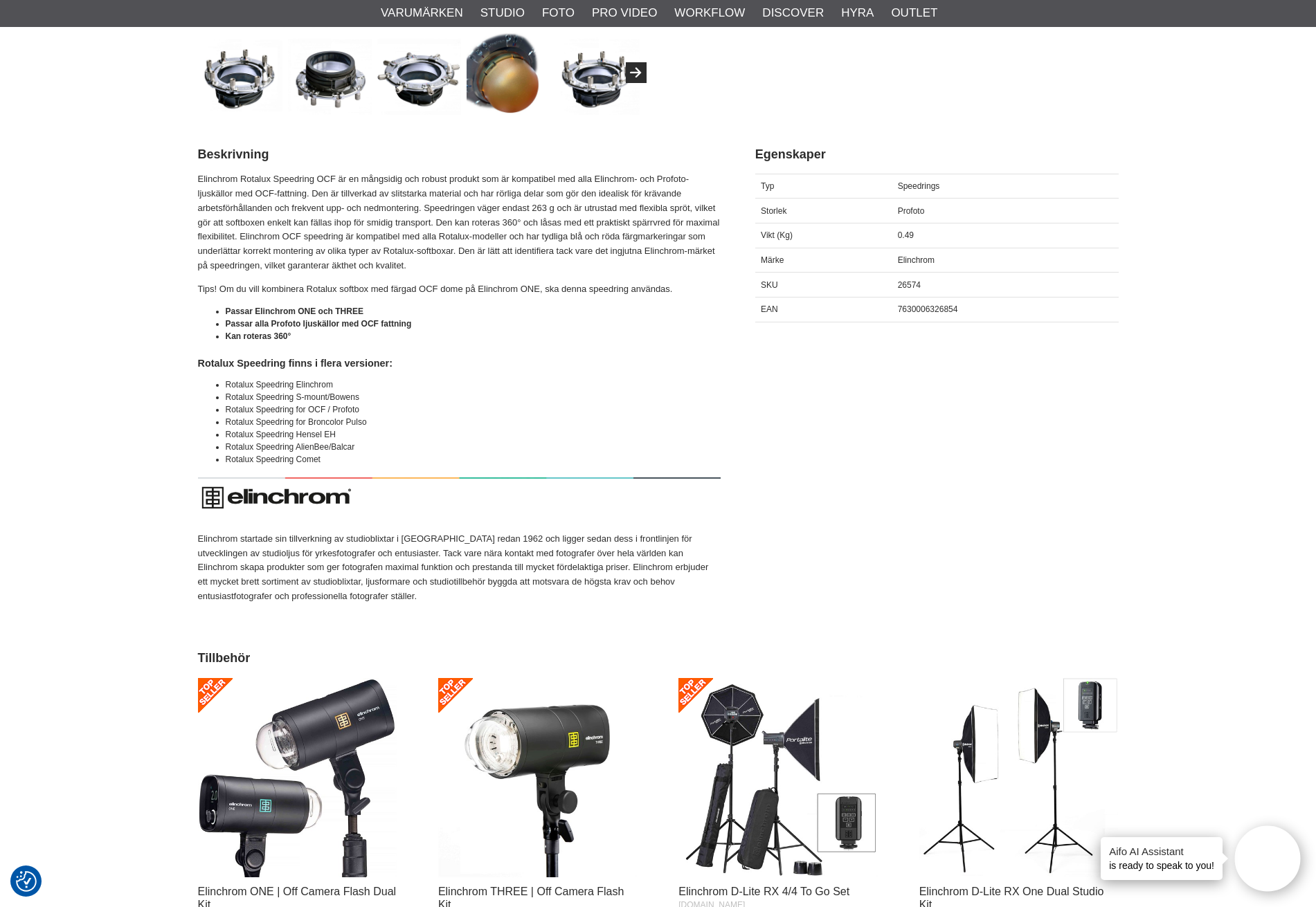
click at [939, 315] on div "7630006326854" at bounding box center [1005, 309] width 227 height 25
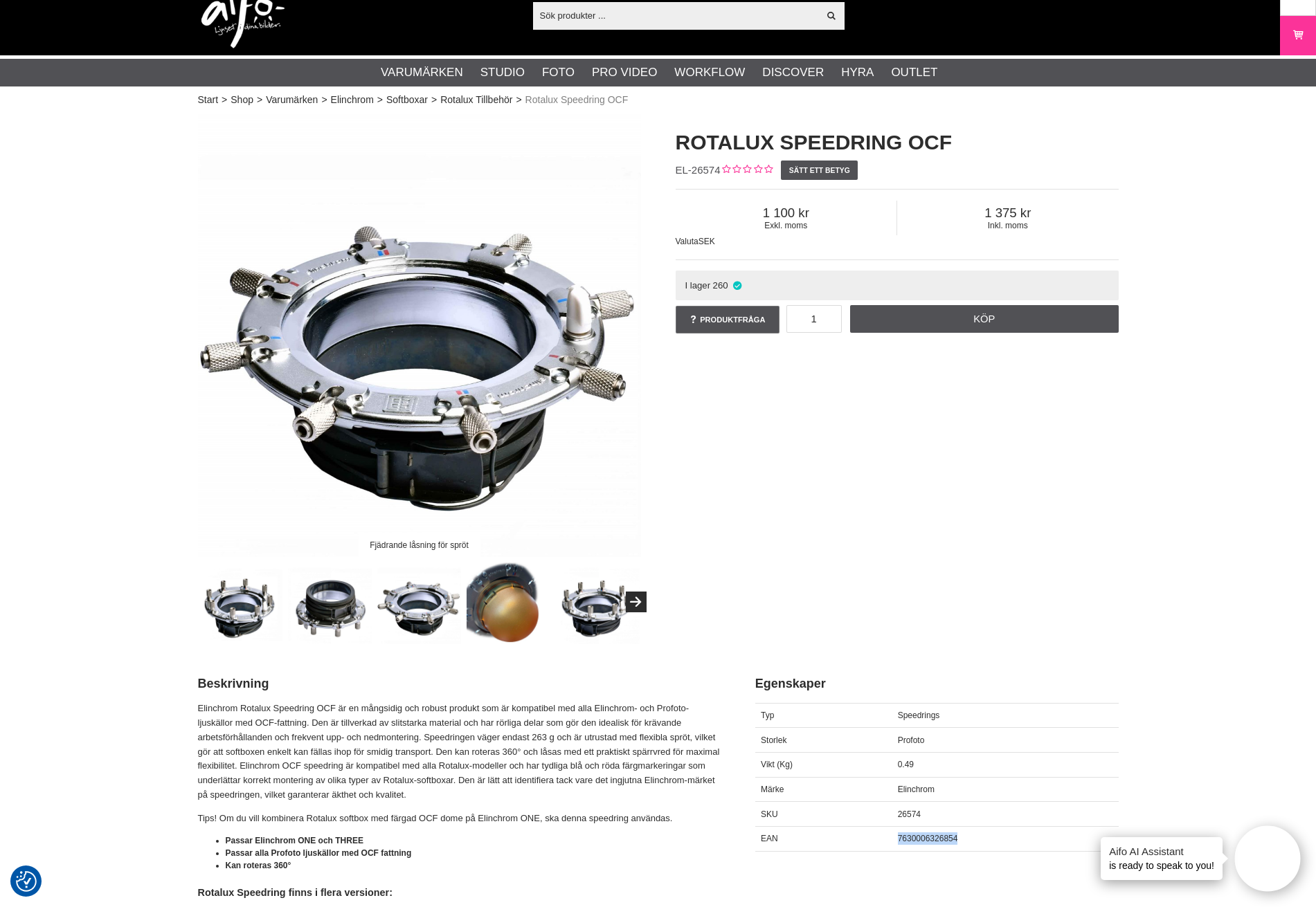
scroll to position [0, 0]
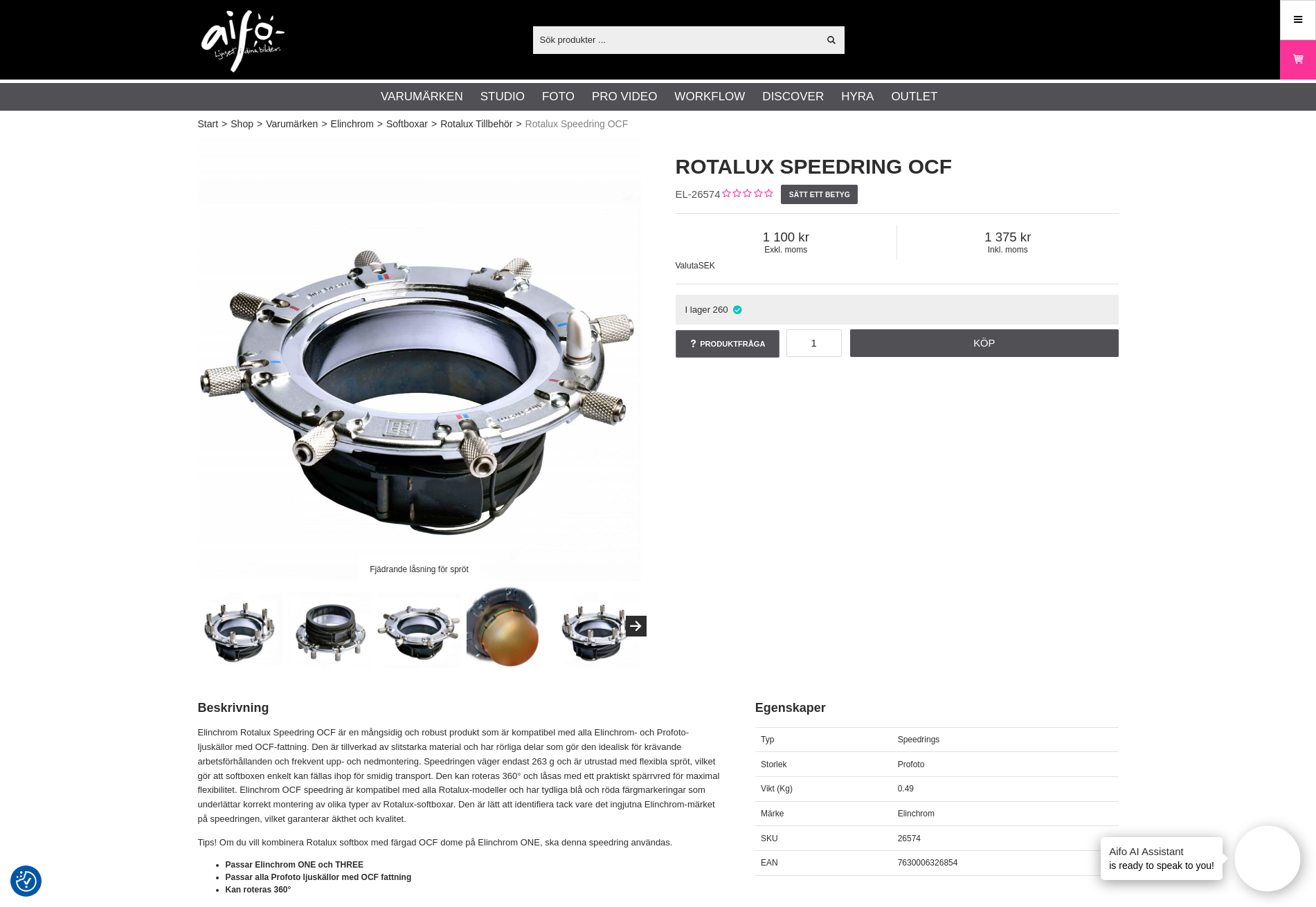
click at [812, 165] on h1 "Rotalux Speedring OCF" at bounding box center [897, 167] width 443 height 29
